Goal: Task Accomplishment & Management: Use online tool/utility

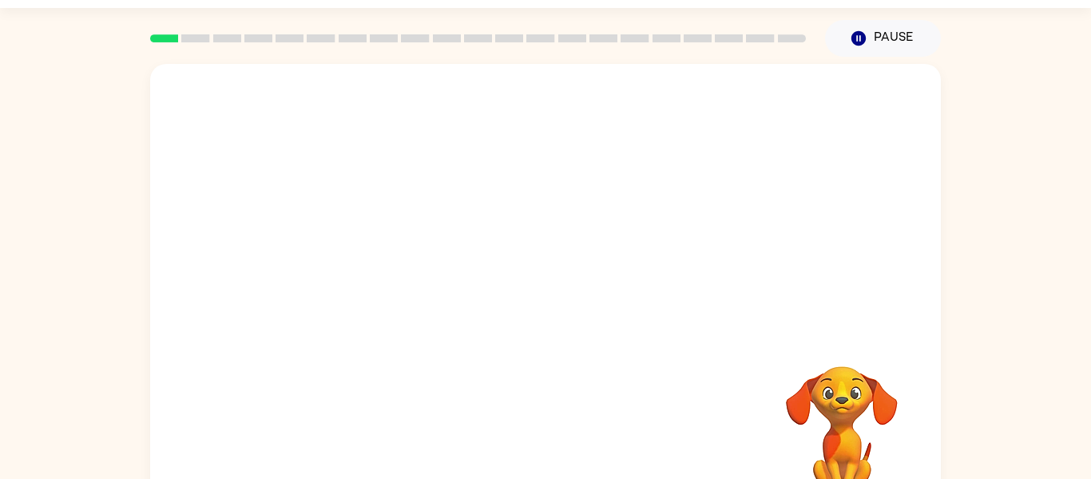
scroll to position [40, 0]
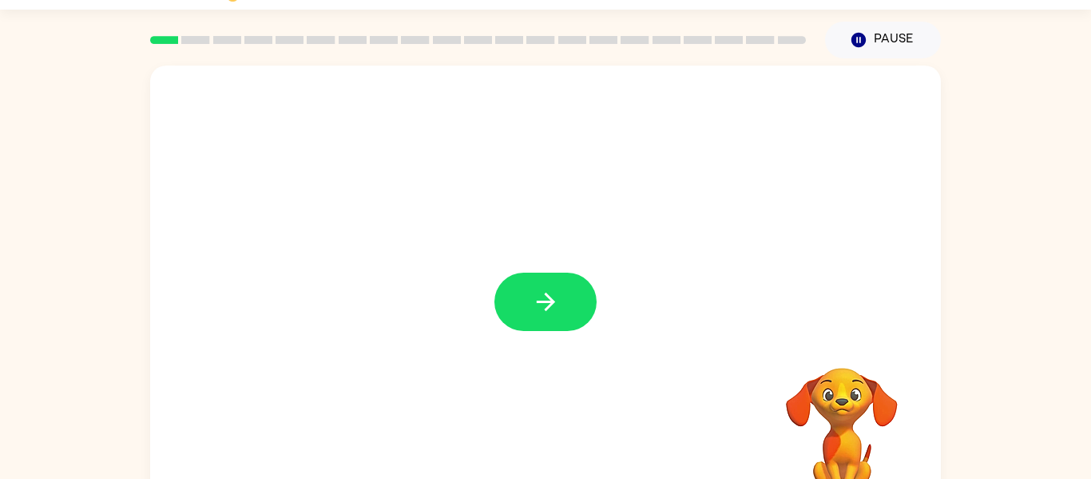
click at [568, 272] on div at bounding box center [545, 294] width 791 height 456
click at [570, 288] on button "button" at bounding box center [546, 301] width 102 height 58
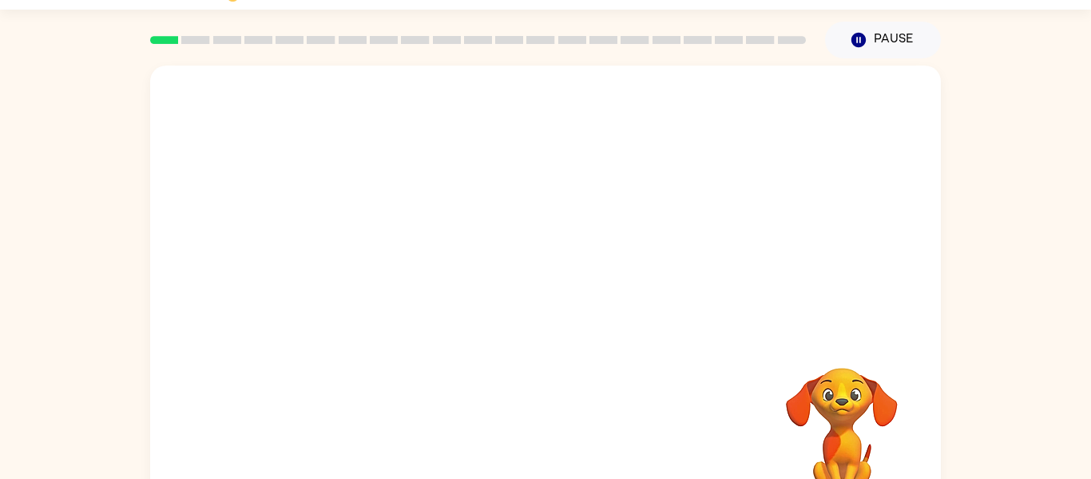
click at [570, 288] on div at bounding box center [507, 266] width 682 height 58
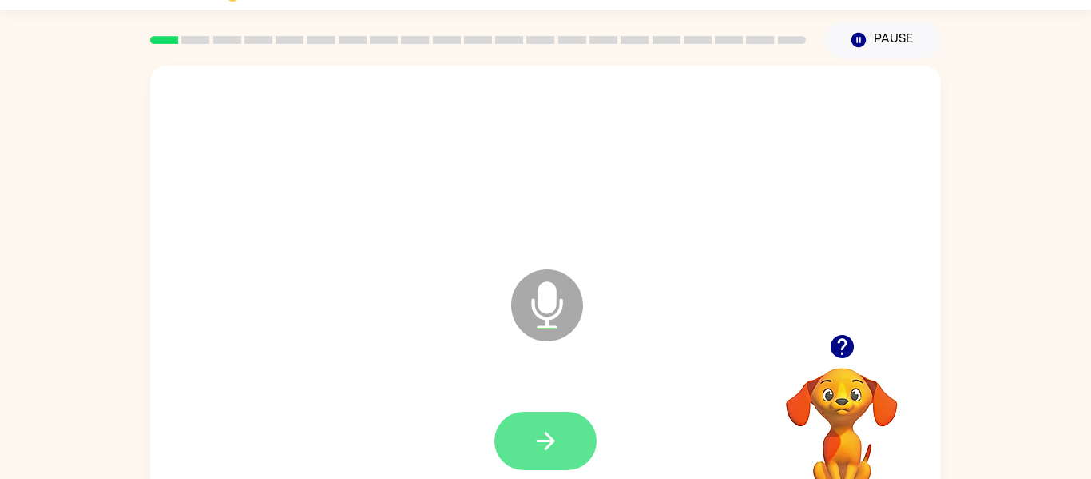
click at [558, 437] on icon "button" at bounding box center [546, 441] width 28 height 28
click at [537, 442] on icon "button" at bounding box center [546, 441] width 28 height 28
click at [564, 423] on button "button" at bounding box center [546, 440] width 102 height 58
click at [564, 419] on button "button" at bounding box center [546, 440] width 102 height 58
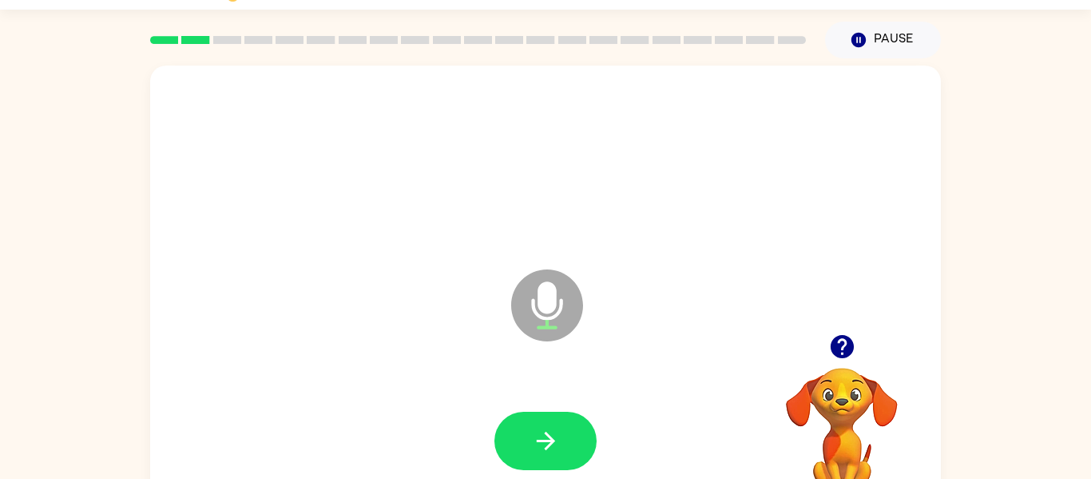
click at [564, 419] on button "button" at bounding box center [546, 440] width 102 height 58
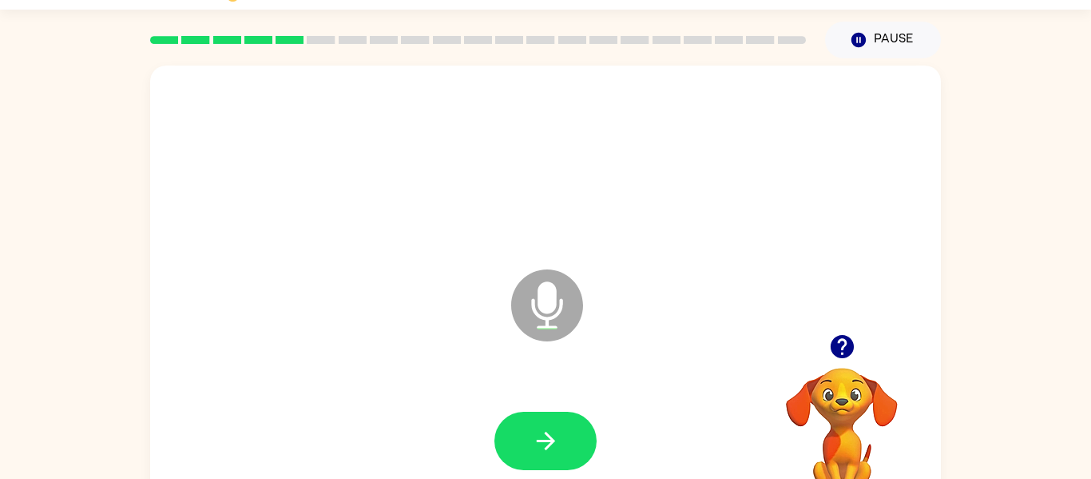
click at [564, 419] on button "button" at bounding box center [546, 440] width 102 height 58
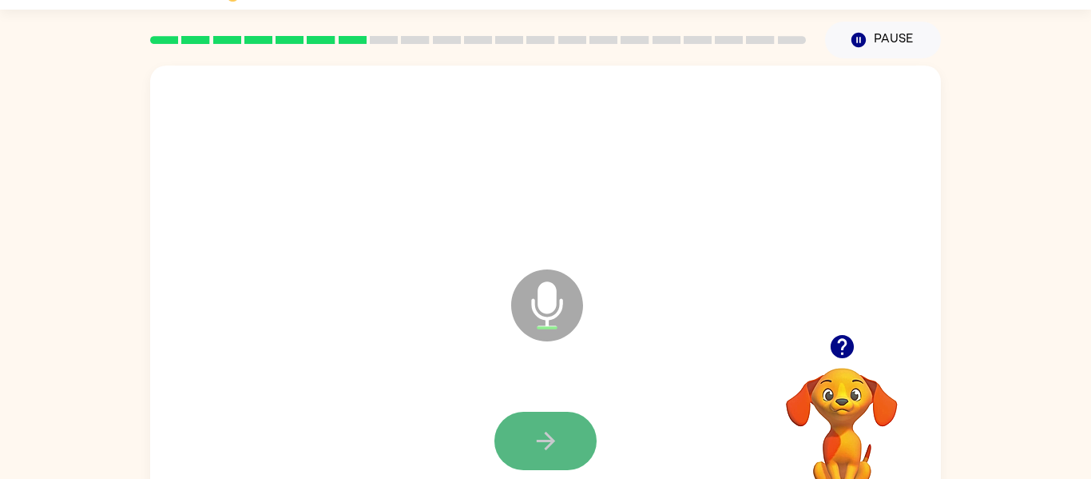
click at [560, 423] on button "button" at bounding box center [546, 440] width 102 height 58
click at [566, 420] on button "button" at bounding box center [546, 440] width 102 height 58
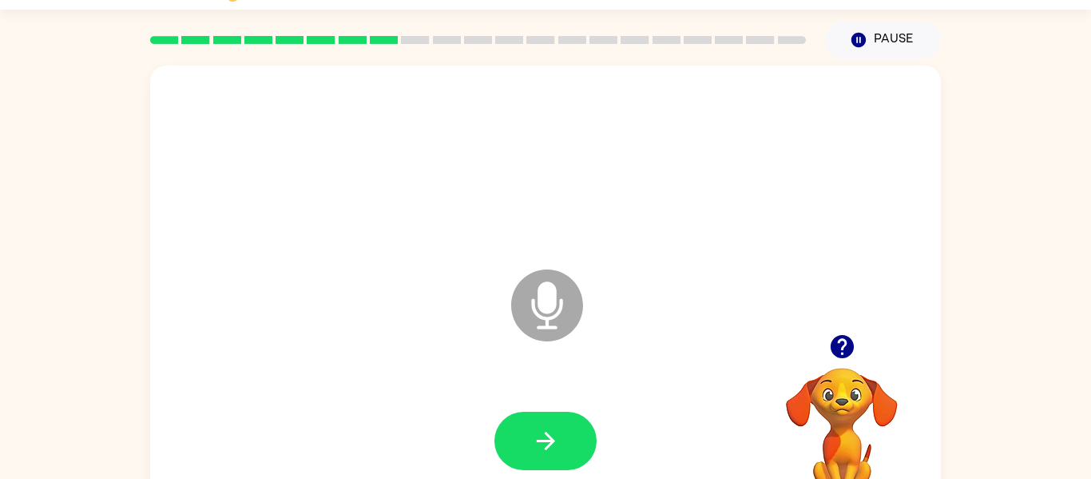
click at [566, 420] on button "button" at bounding box center [546, 440] width 102 height 58
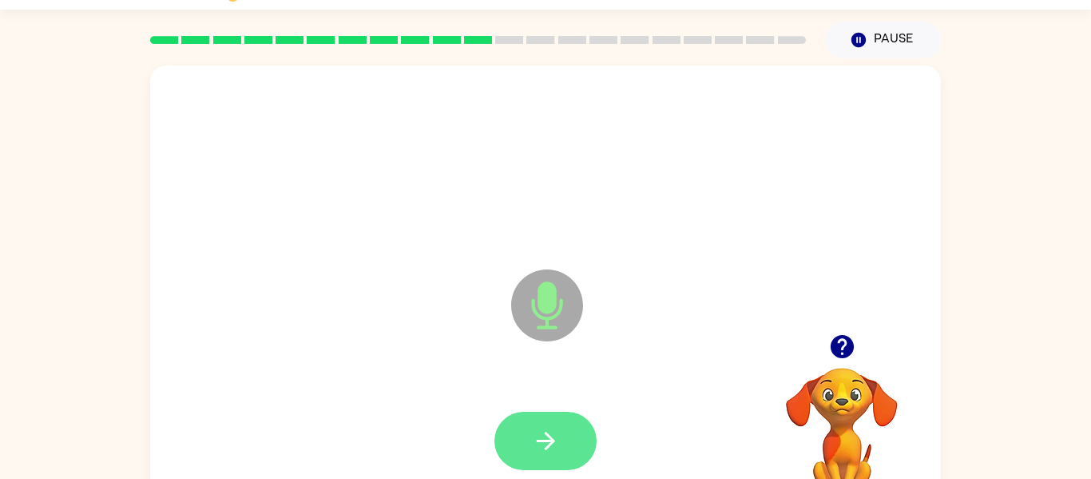
click at [562, 424] on button "button" at bounding box center [546, 440] width 102 height 58
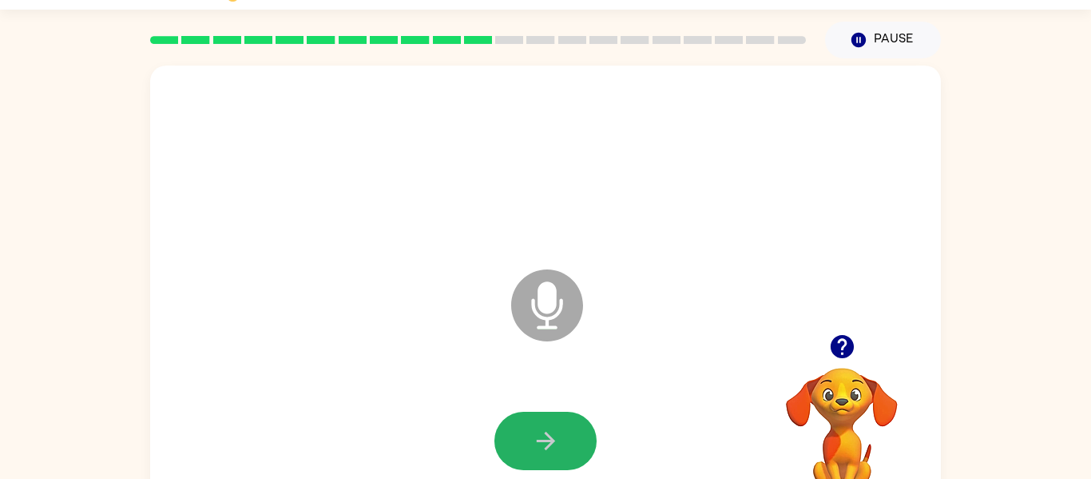
click at [562, 424] on button "button" at bounding box center [546, 440] width 102 height 58
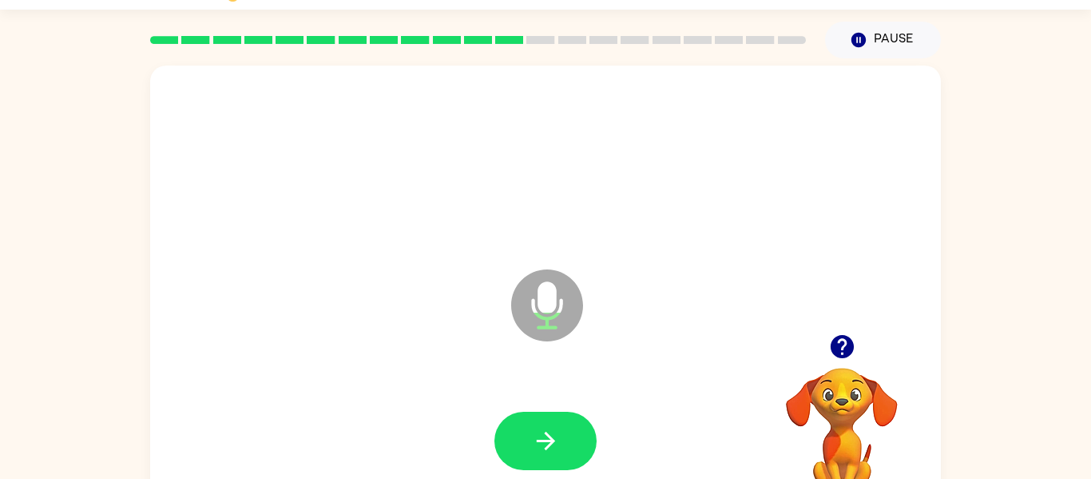
click at [562, 424] on button "button" at bounding box center [546, 440] width 102 height 58
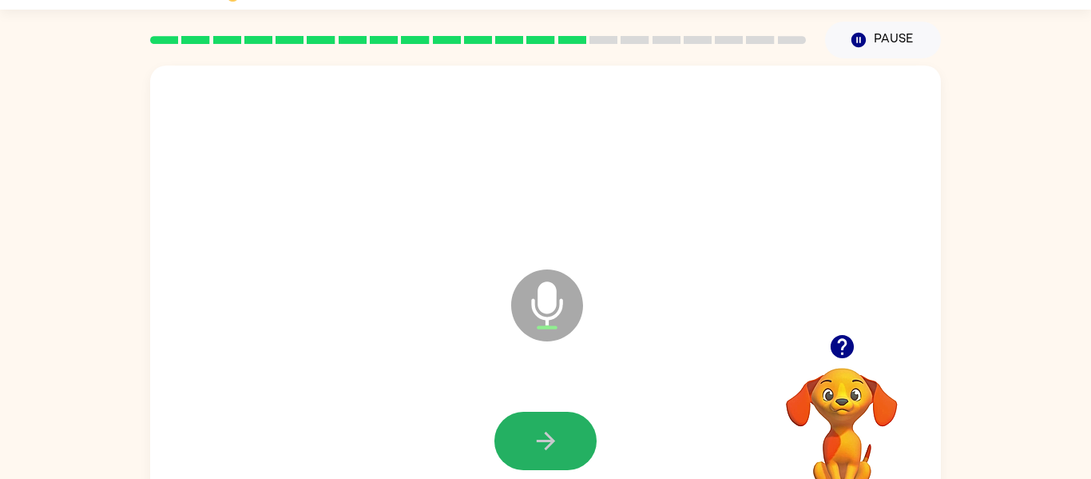
click at [562, 424] on button "button" at bounding box center [546, 440] width 102 height 58
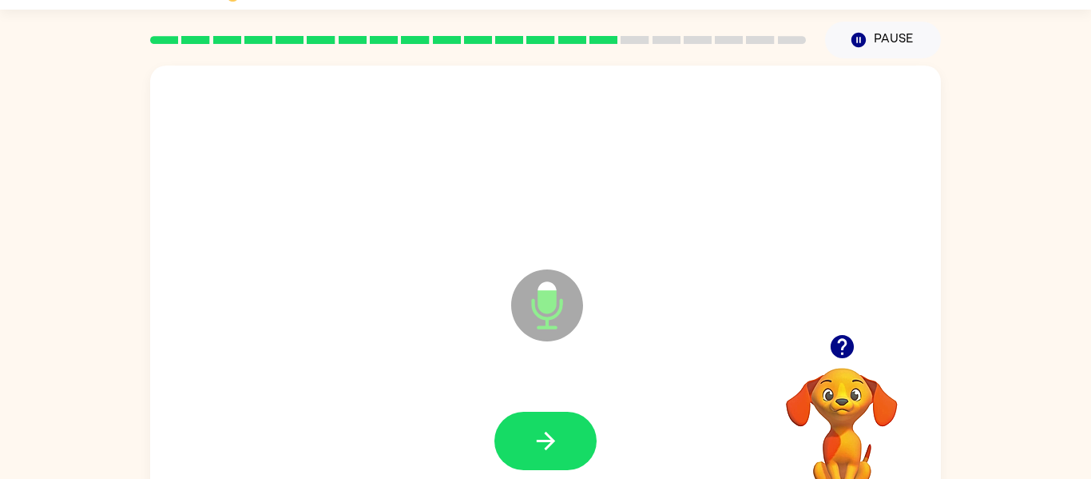
click at [562, 424] on button "button" at bounding box center [546, 440] width 102 height 58
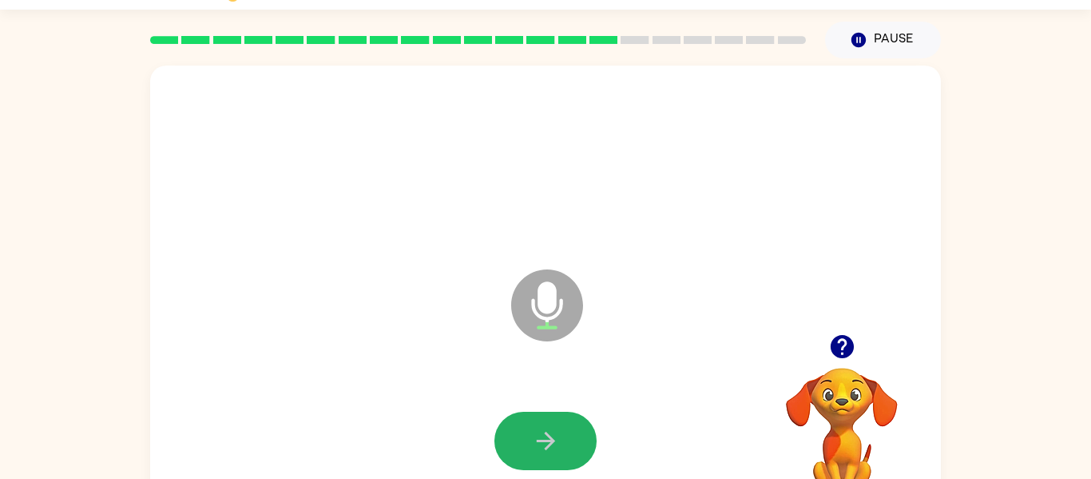
click at [562, 424] on button "button" at bounding box center [546, 440] width 102 height 58
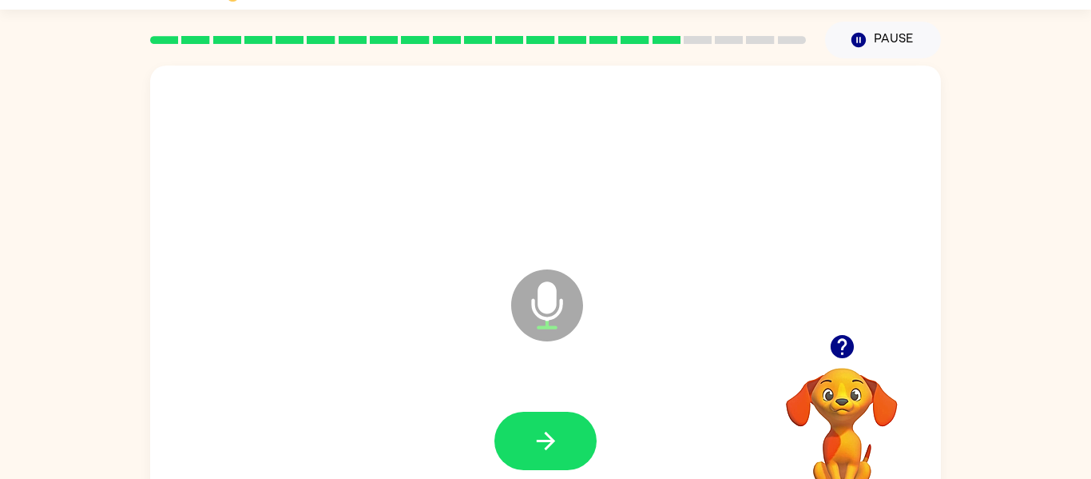
click at [562, 424] on button "button" at bounding box center [546, 440] width 102 height 58
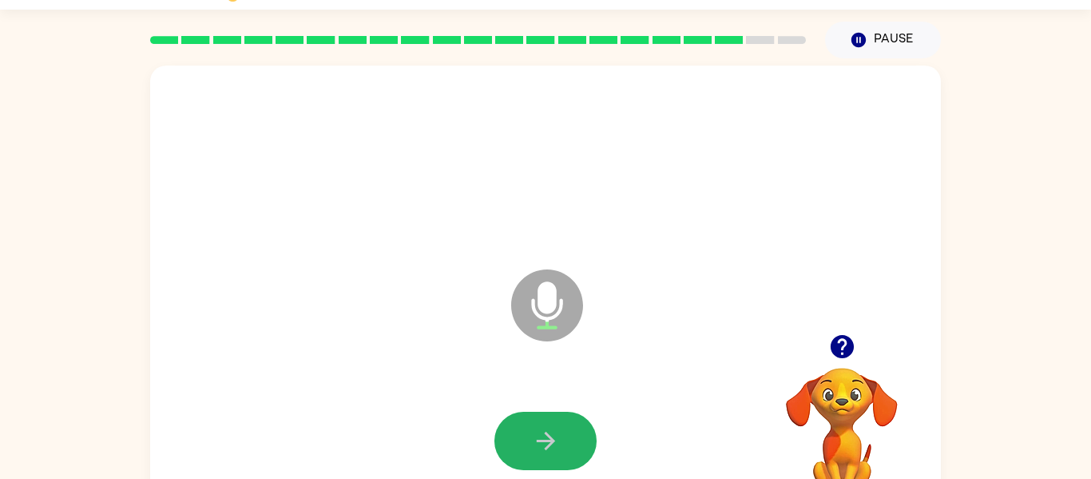
click at [562, 424] on button "button" at bounding box center [546, 440] width 102 height 58
click at [556, 417] on button "button" at bounding box center [546, 440] width 102 height 58
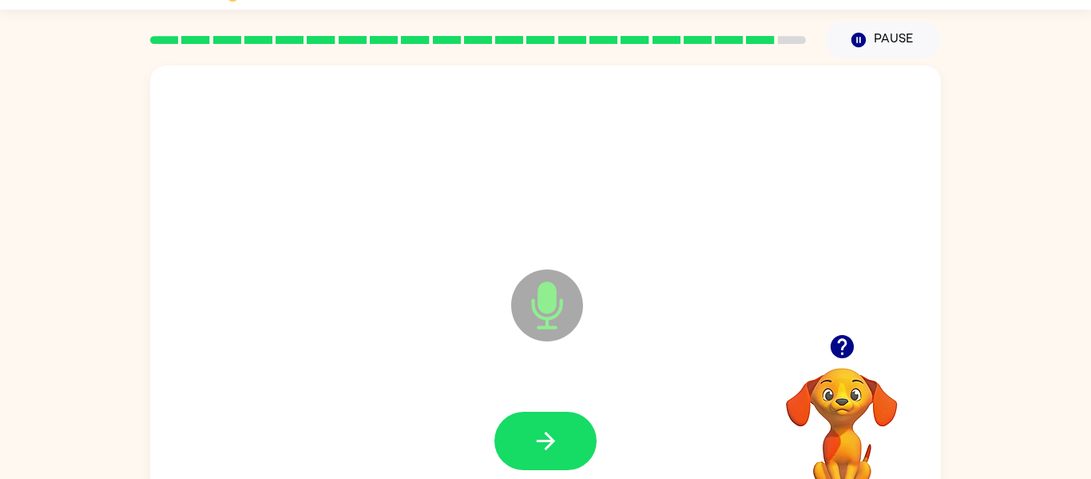
click at [556, 417] on button "button" at bounding box center [546, 440] width 102 height 58
